Goal: Navigation & Orientation: Find specific page/section

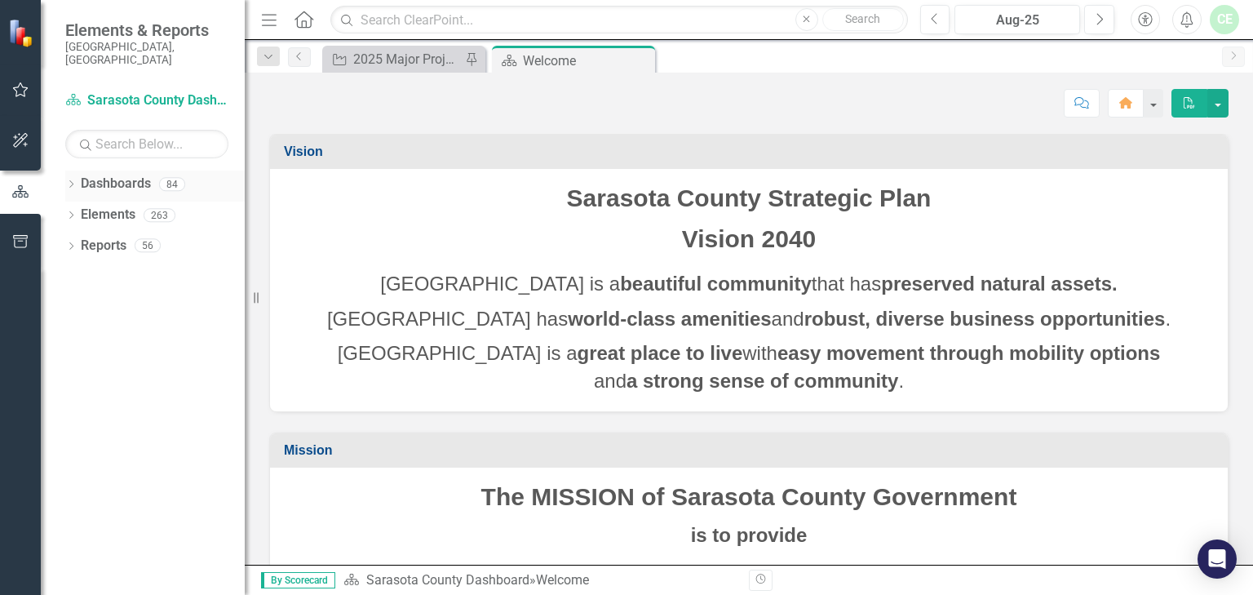
click at [69, 180] on icon at bounding box center [71, 183] width 4 height 7
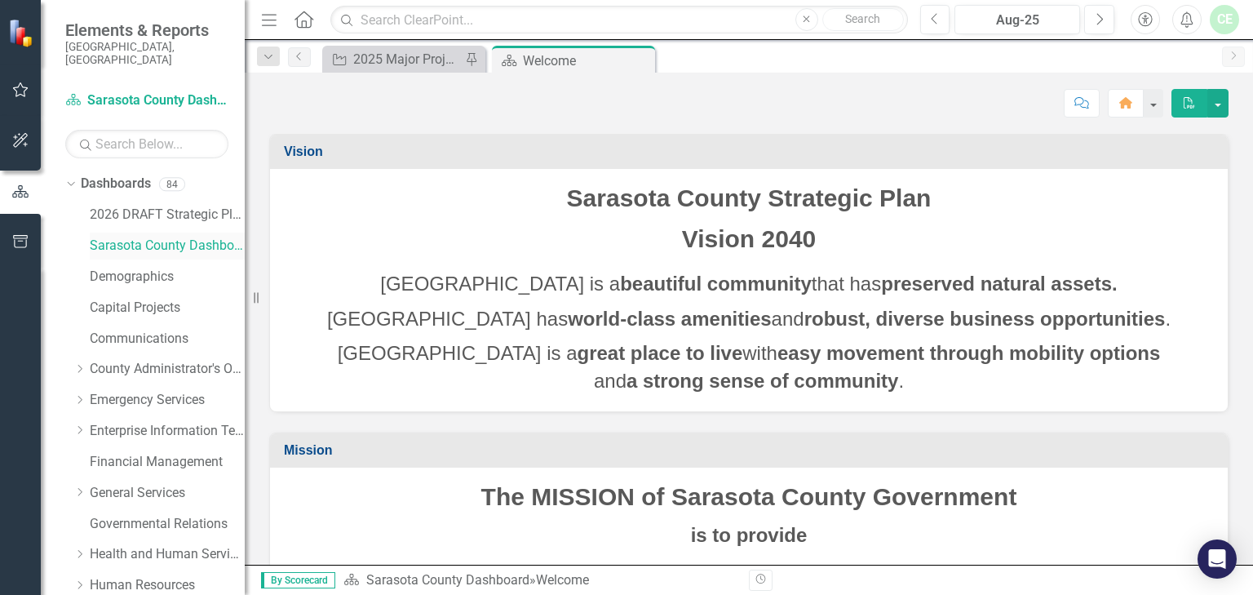
click at [167, 237] on link "Sarasota County Dashboard" at bounding box center [167, 246] width 155 height 19
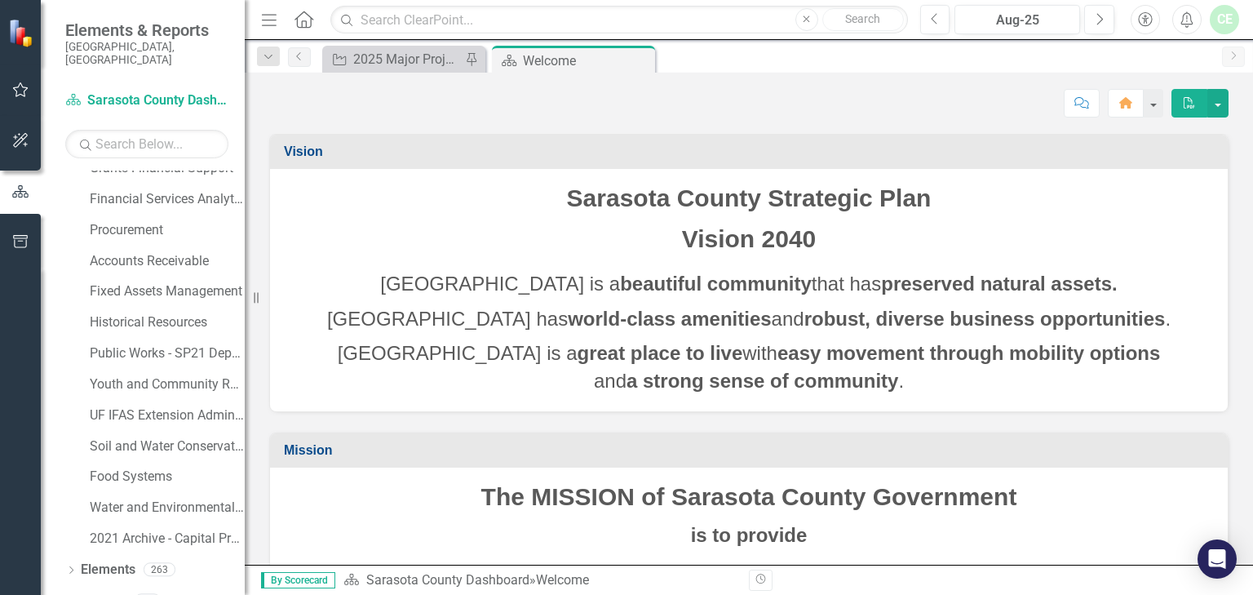
scroll to position [1075, 0]
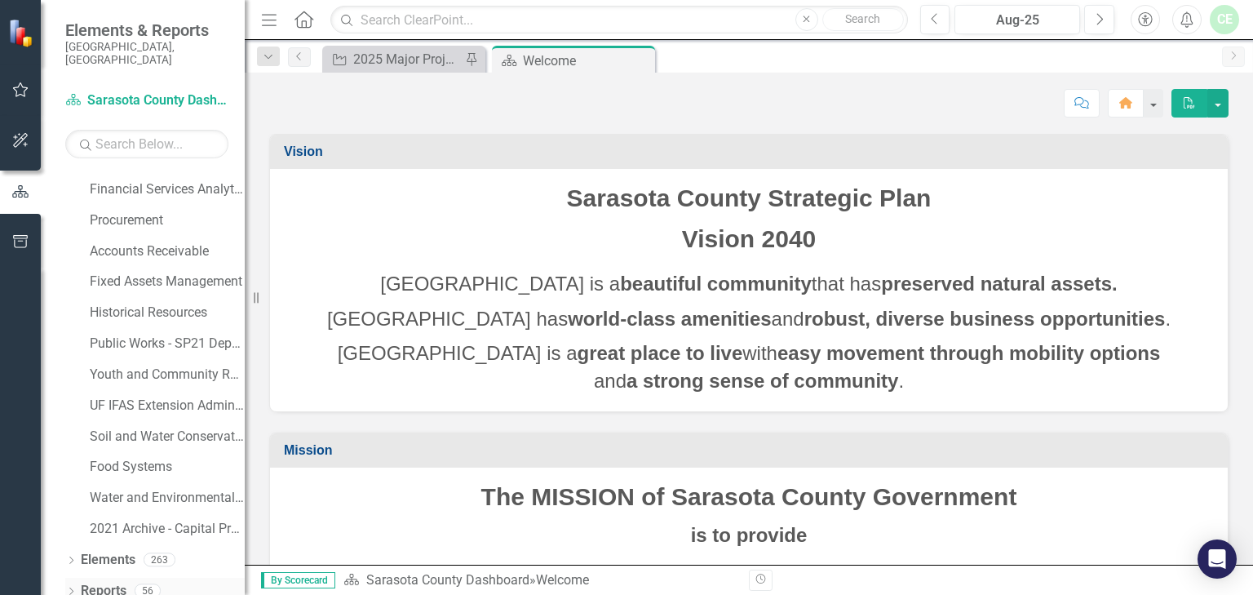
click at [69, 471] on icon "Dropdown" at bounding box center [70, 592] width 11 height 9
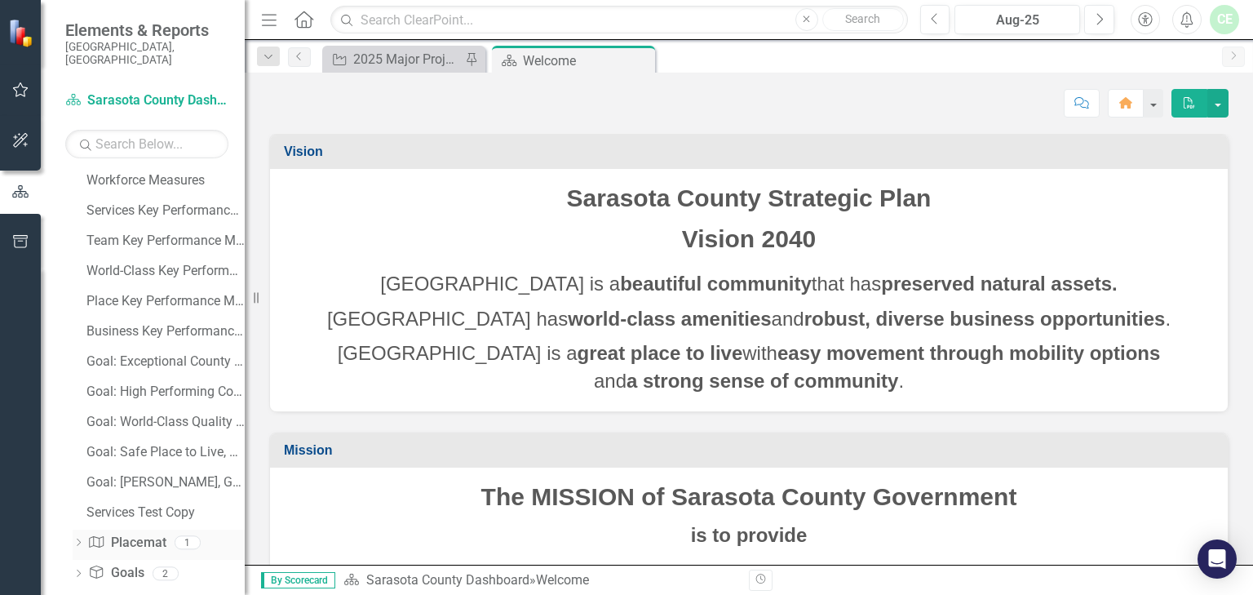
scroll to position [1642, 0]
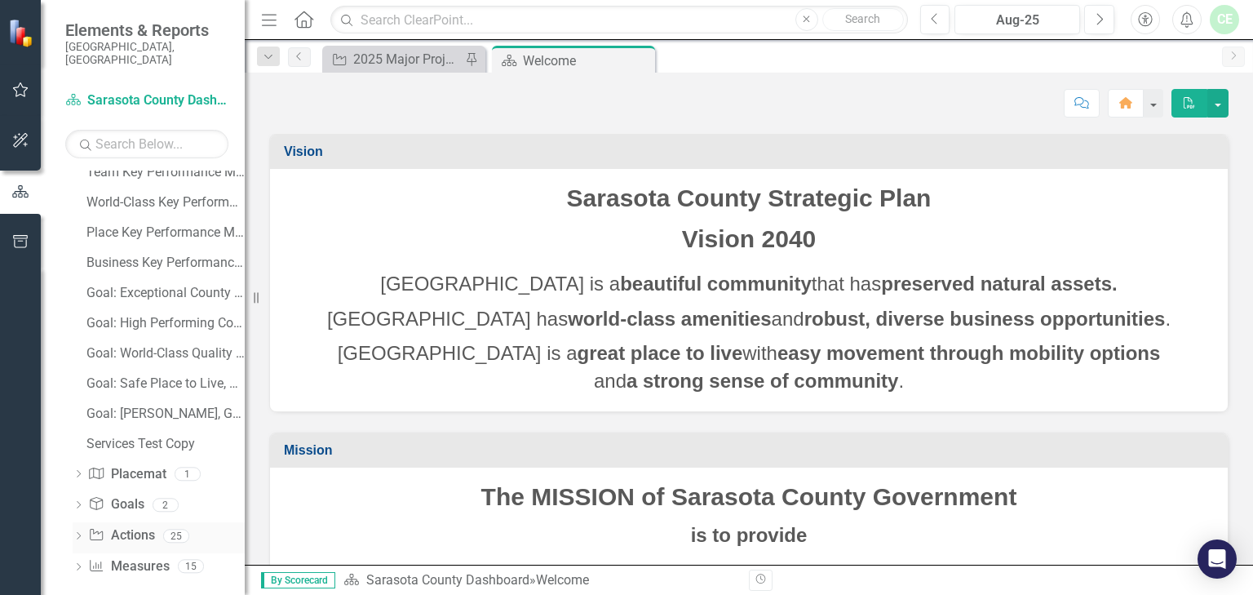
click at [81, 471] on icon "Dropdown" at bounding box center [78, 537] width 11 height 9
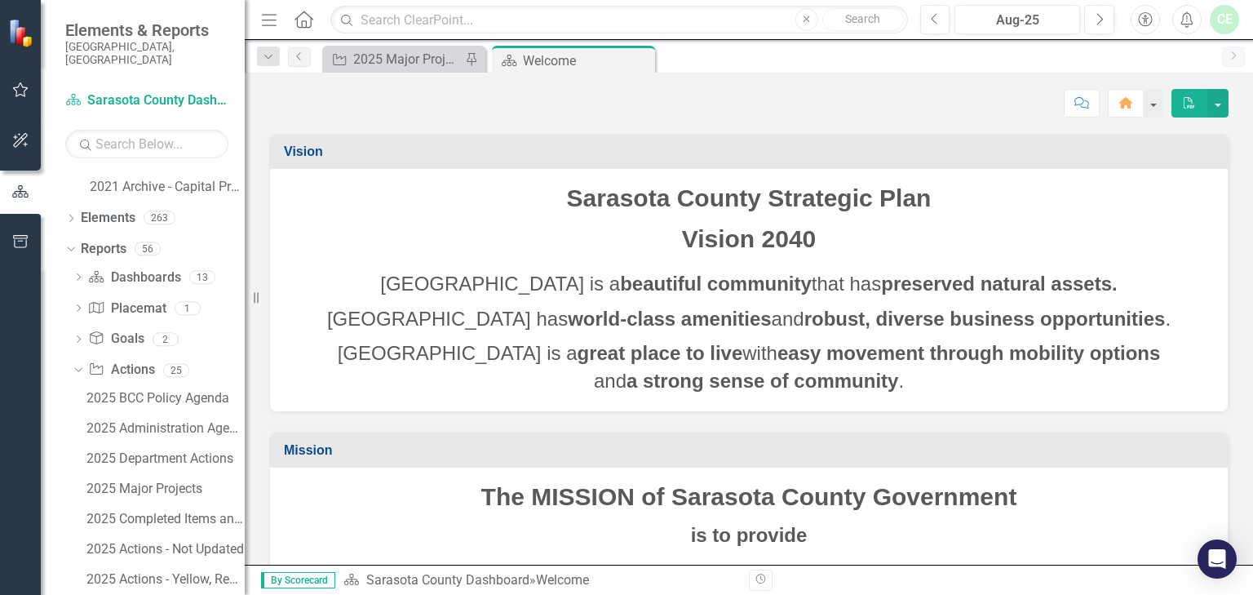
scroll to position [1421, 0]
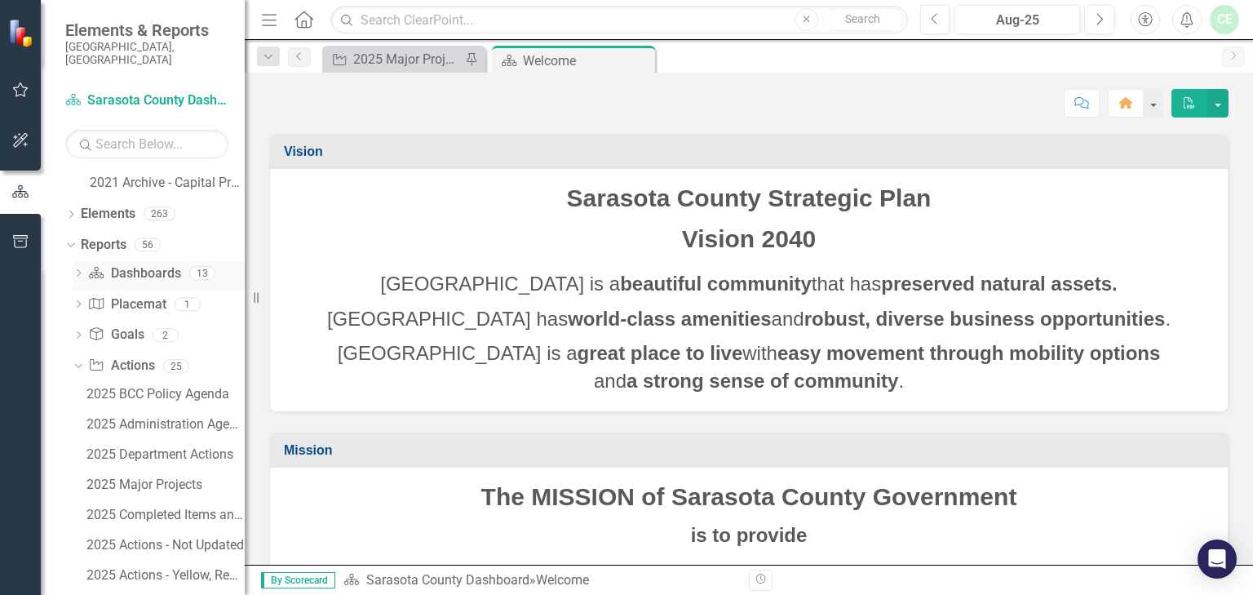
click at [78, 270] on icon "Dropdown" at bounding box center [78, 274] width 11 height 9
click at [79, 267] on icon "Dropdown" at bounding box center [76, 272] width 9 height 11
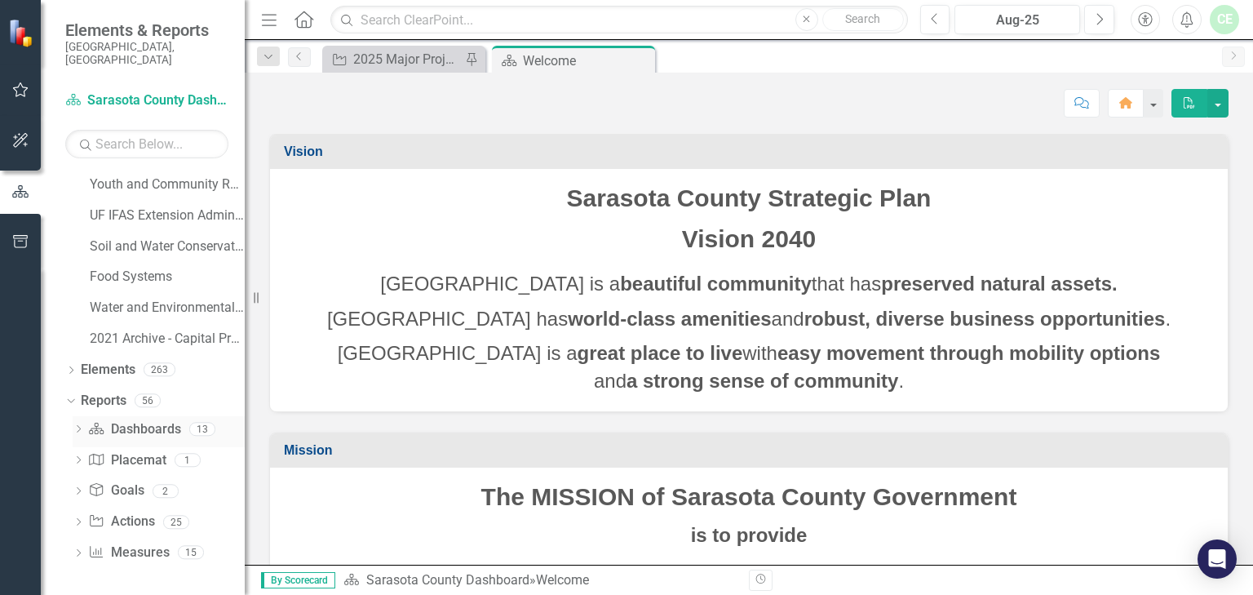
scroll to position [1253, 0]
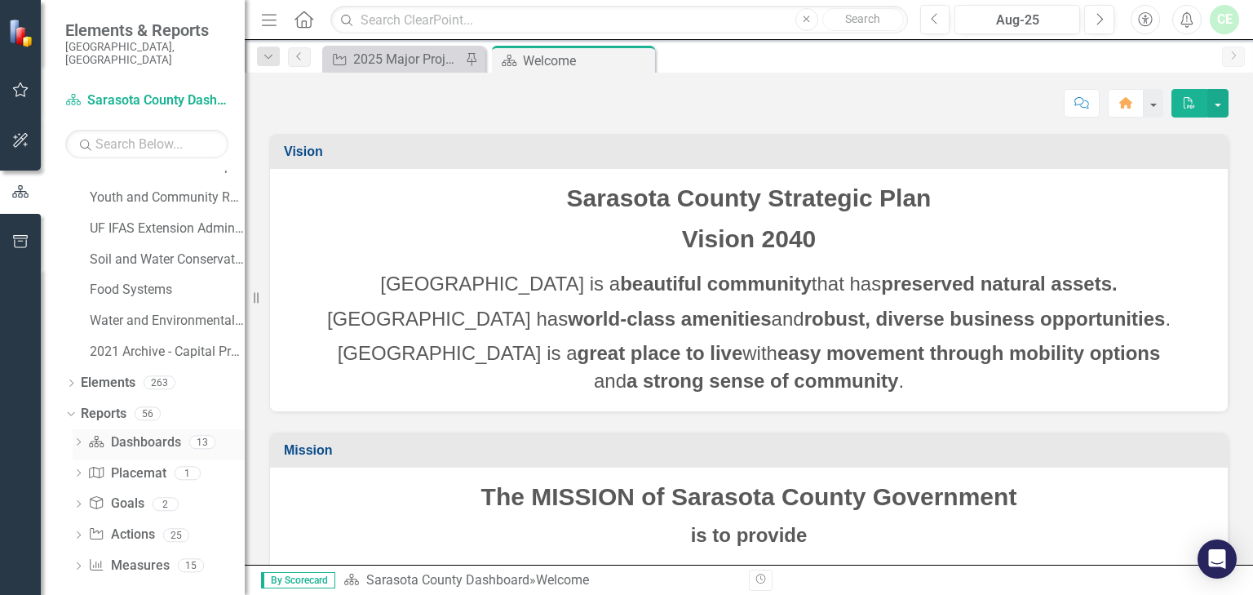
click at [76, 439] on icon "Dropdown" at bounding box center [78, 443] width 11 height 9
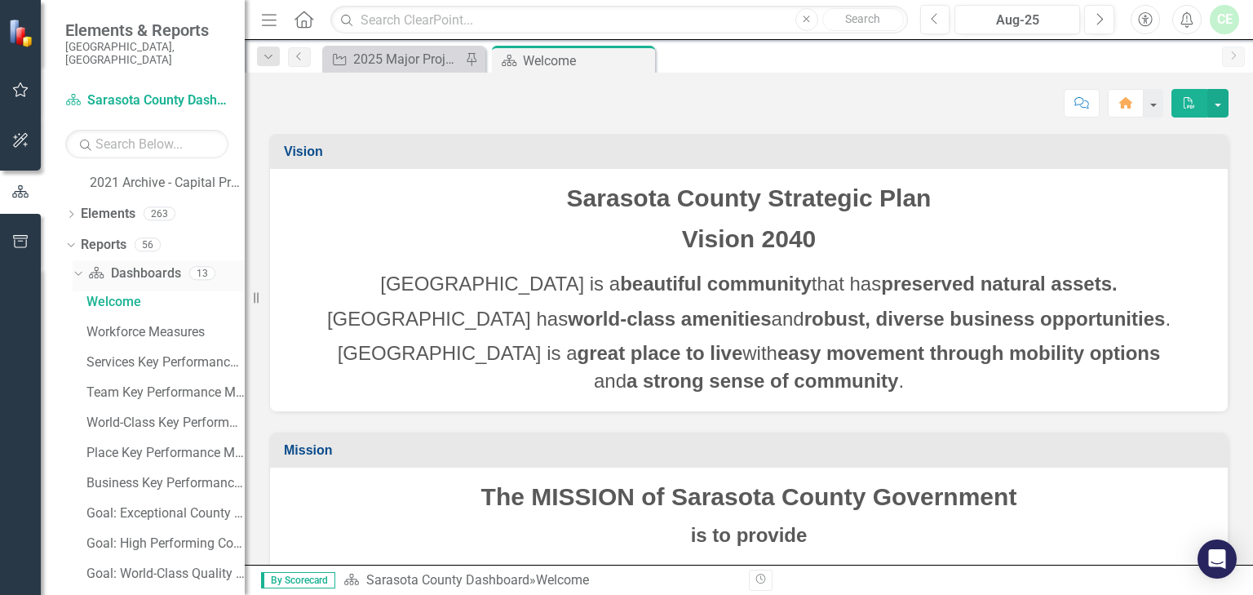
click at [77, 267] on icon "Dropdown" at bounding box center [76, 272] width 9 height 11
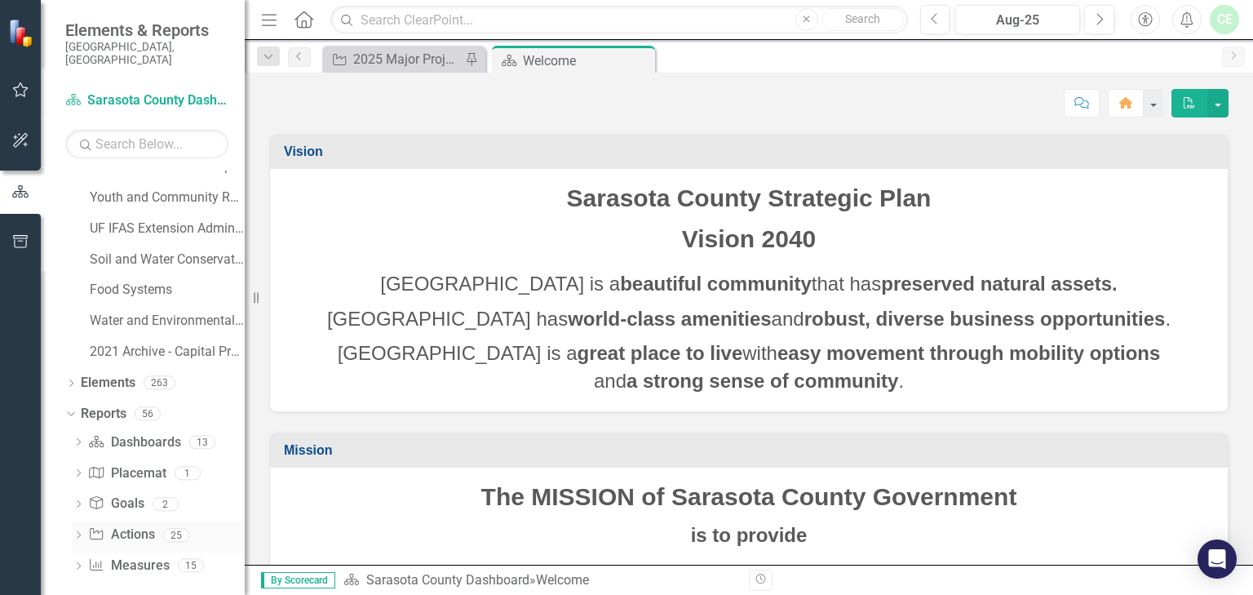
scroll to position [1252, 0]
click at [78, 471] on icon "Dropdown" at bounding box center [78, 537] width 11 height 9
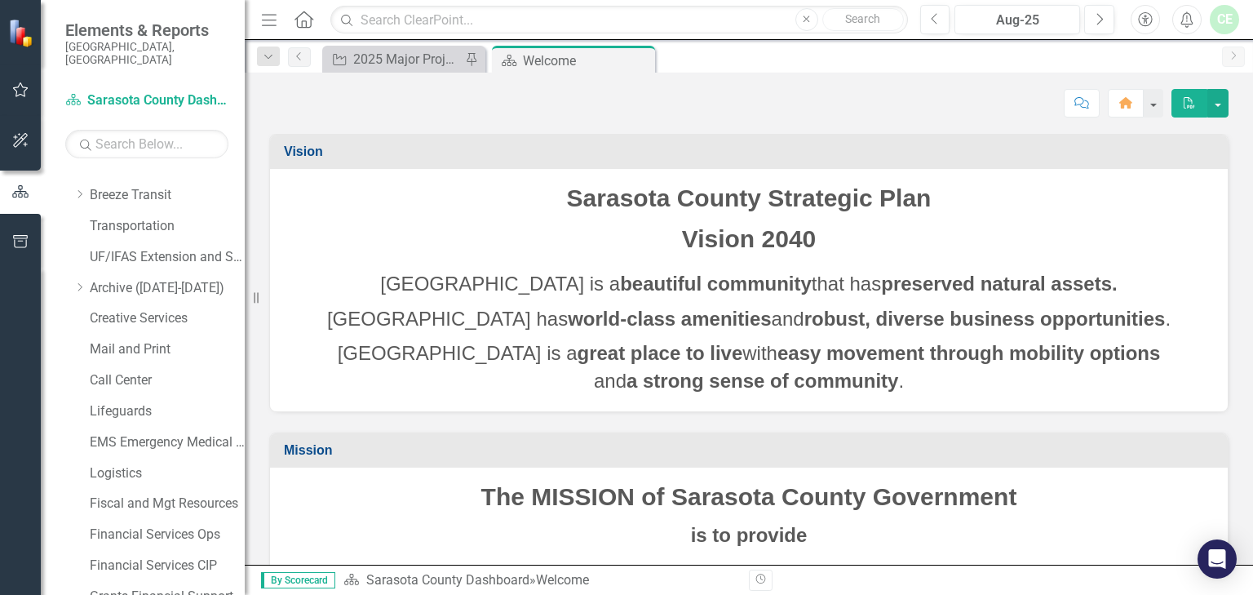
scroll to position [0, 0]
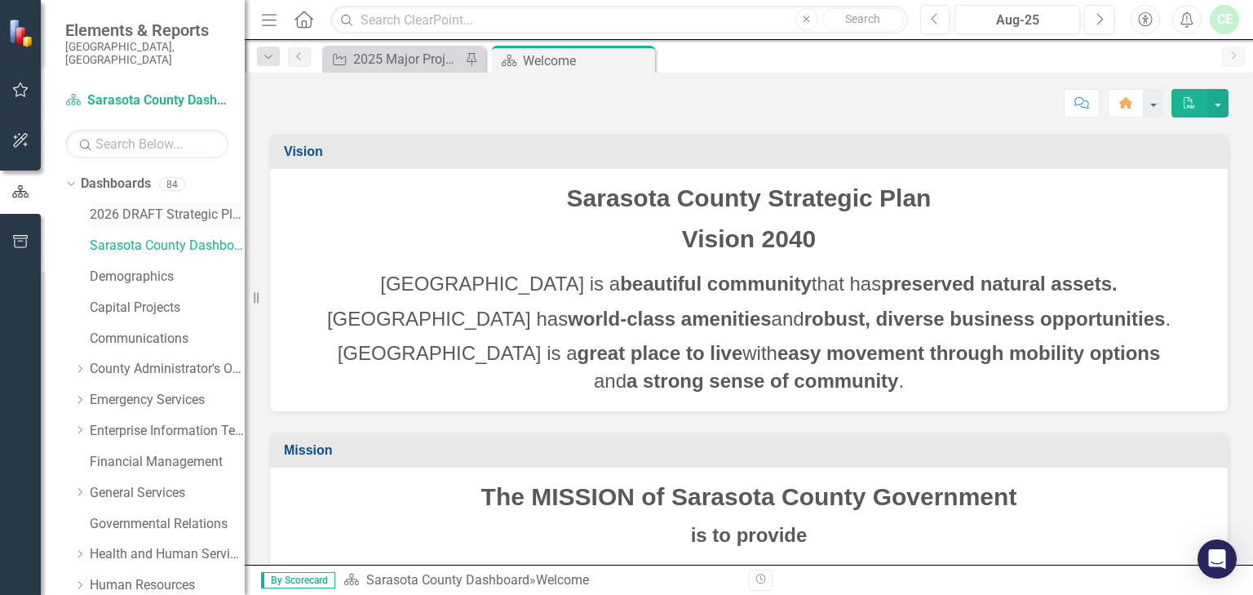
click at [136, 206] on link "2026 DRAFT Strategic Plan" at bounding box center [167, 215] width 155 height 19
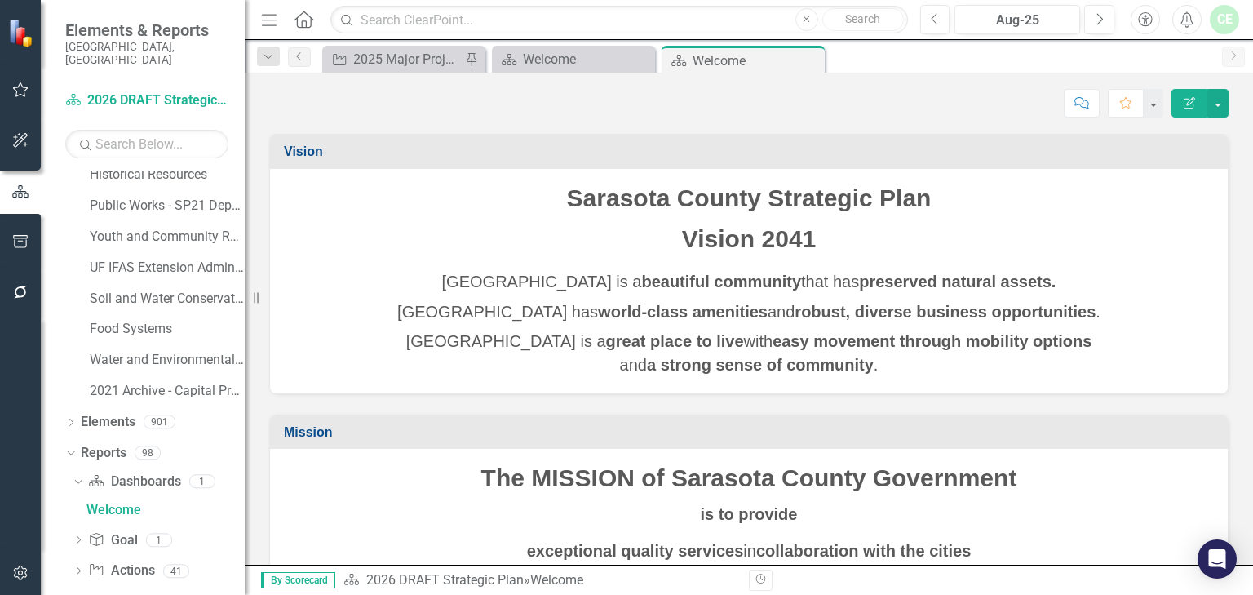
scroll to position [1279, 0]
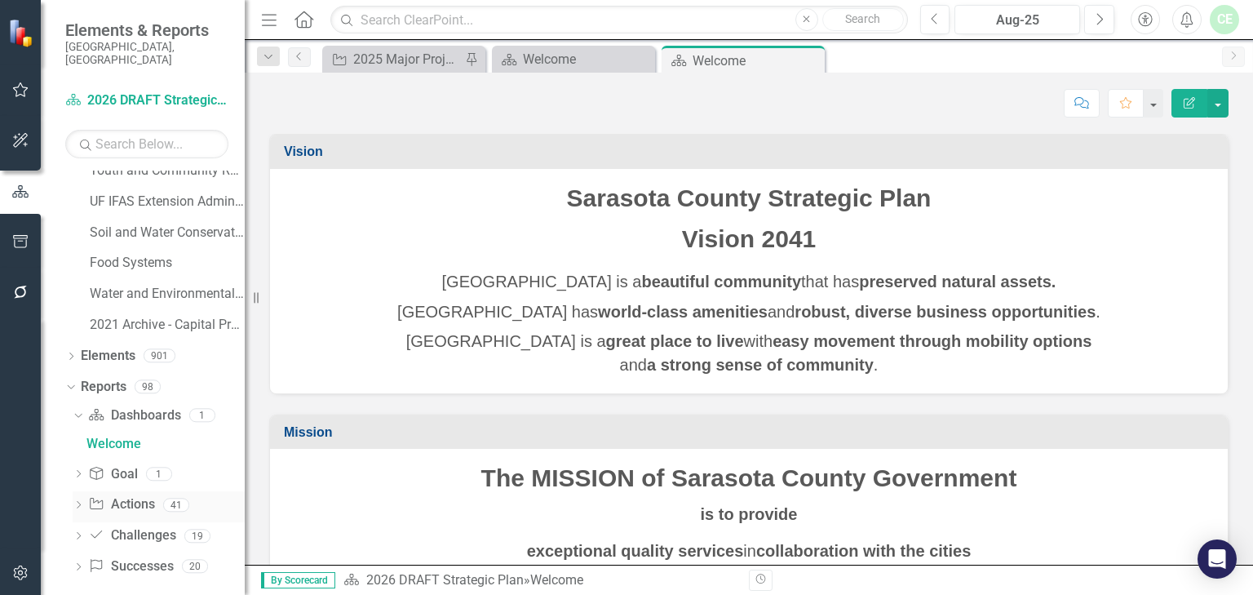
click at [79, 471] on icon "Dropdown" at bounding box center [78, 506] width 11 height 9
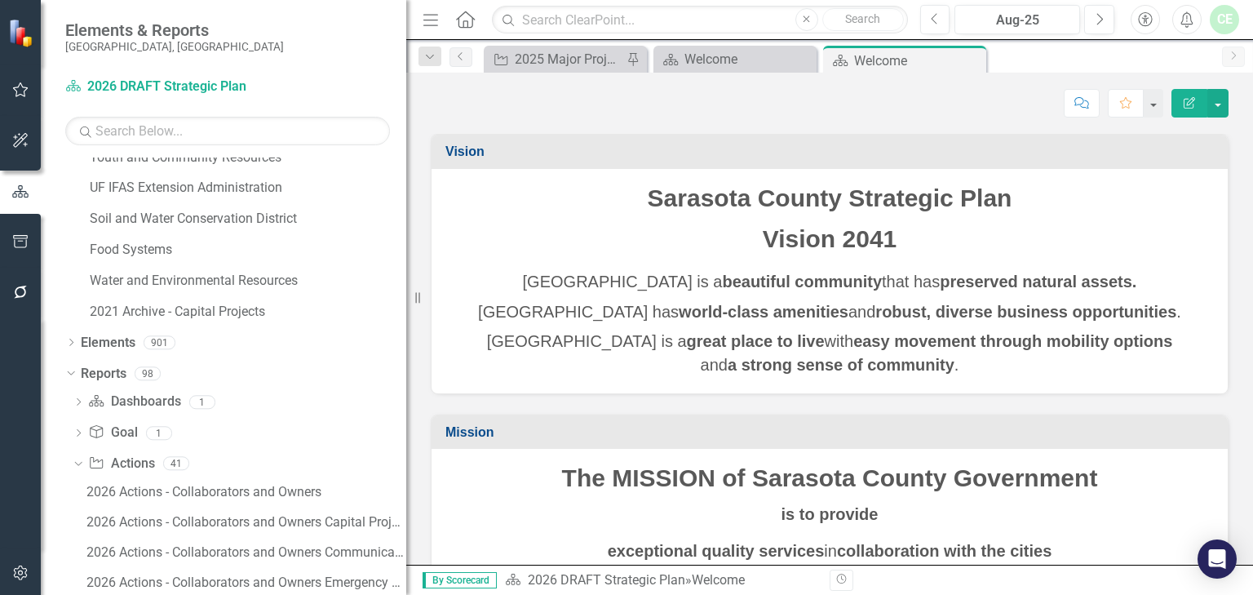
drag, startPoint x: 246, startPoint y: 496, endPoint x: 406, endPoint y: 500, distance: 160.0
click at [406, 471] on div "Resize" at bounding box center [412, 297] width 13 height 595
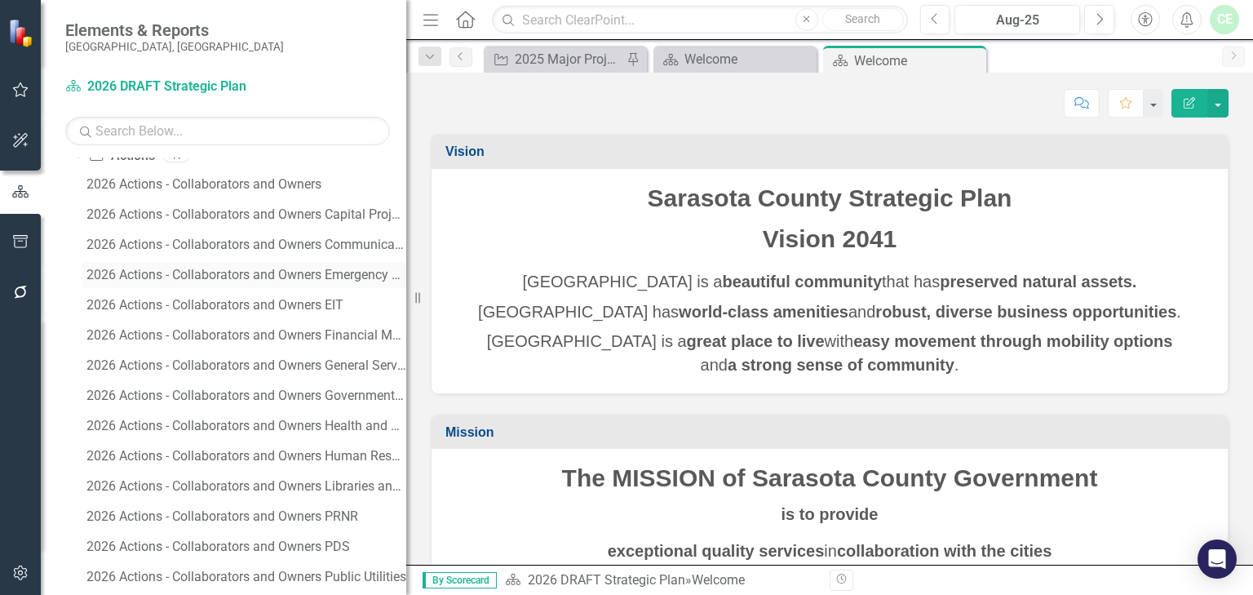
scroll to position [1628, 0]
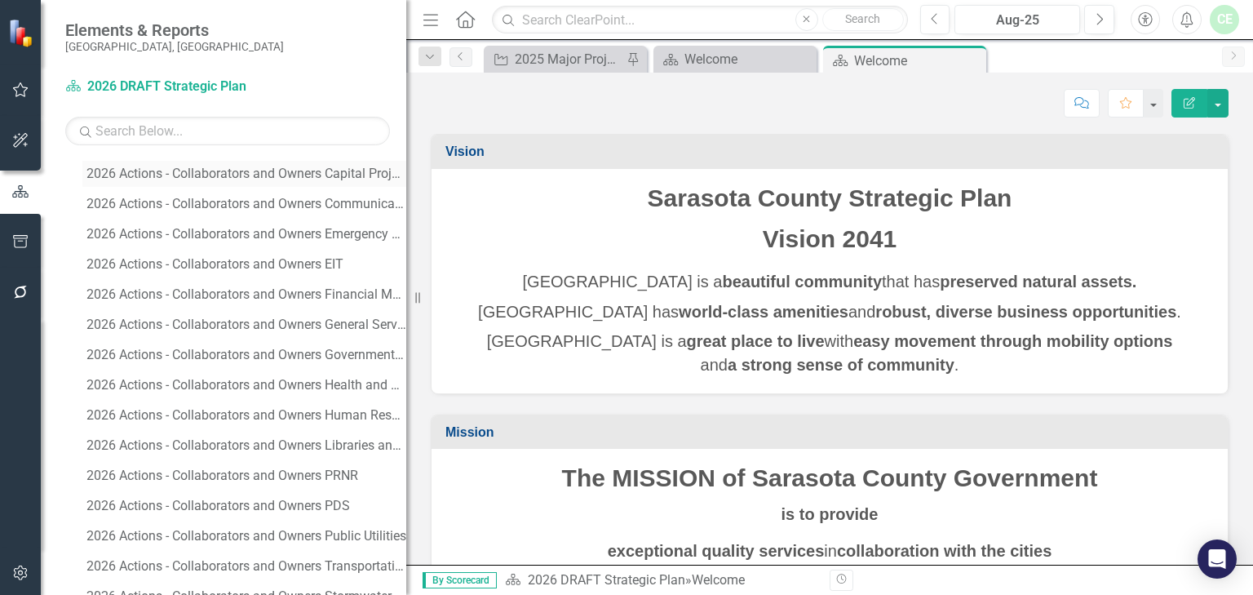
click at [269, 175] on div "2026 Actions - Collaborators and Owners Capital Projects" at bounding box center [246, 173] width 320 height 15
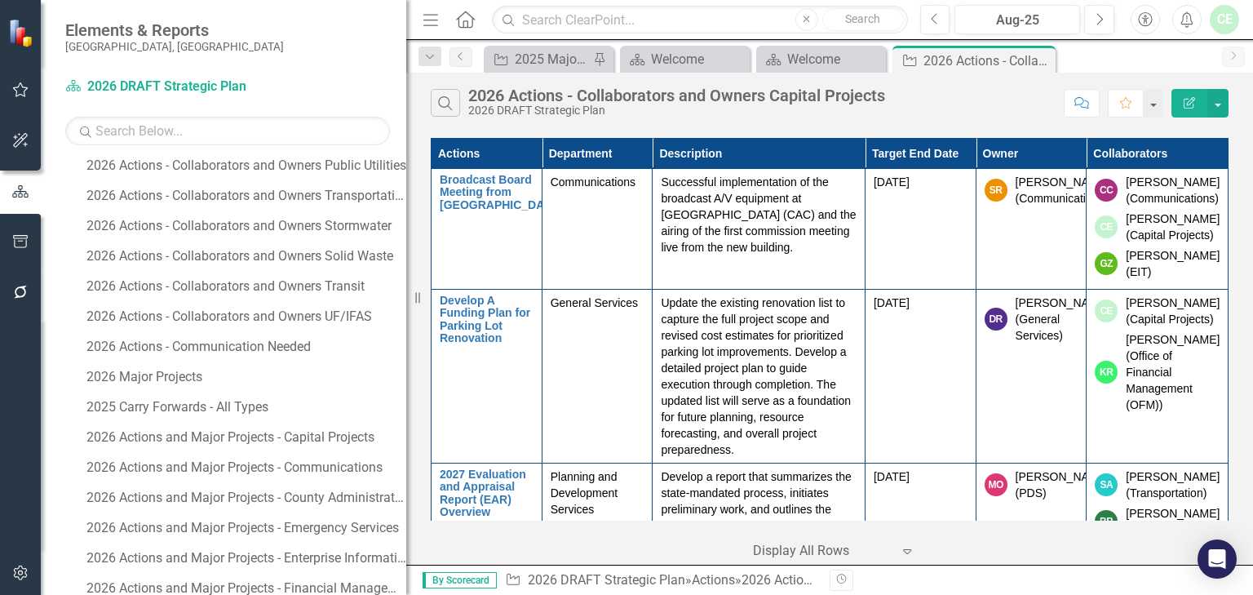
scroll to position [2020, 0]
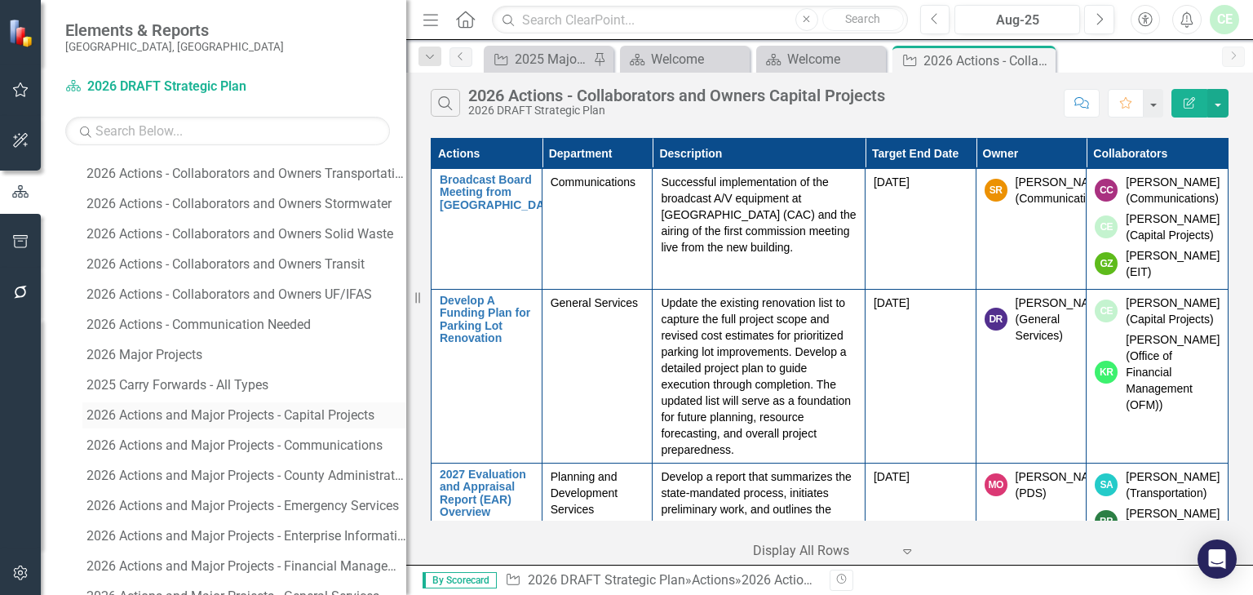
click at [245, 423] on link "2026 Actions and Major Projects - Capital Projects" at bounding box center [244, 415] width 324 height 26
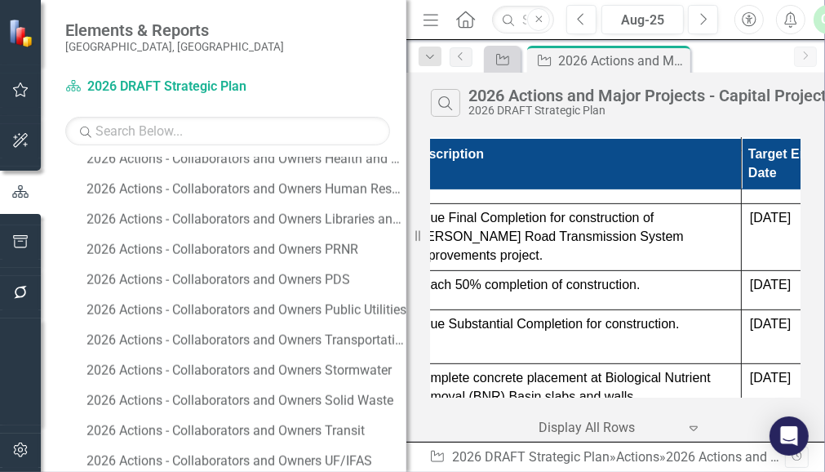
scroll to position [501, 258]
